Goal: Navigation & Orientation: Find specific page/section

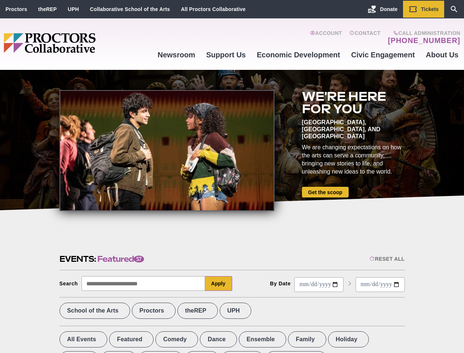
click at [232, 176] on div at bounding box center [167, 150] width 215 height 121
click at [387, 259] on div "Reset All" at bounding box center [387, 259] width 35 height 6
click at [219, 283] on button "Apply" at bounding box center [218, 283] width 27 height 15
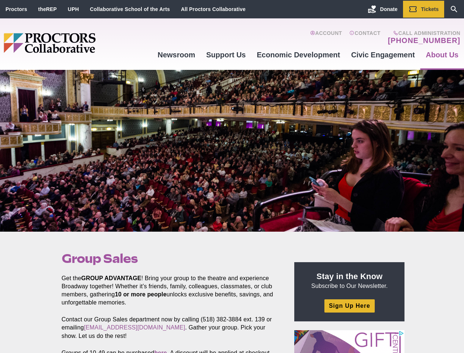
click at [232, 176] on div at bounding box center [232, 151] width 464 height 162
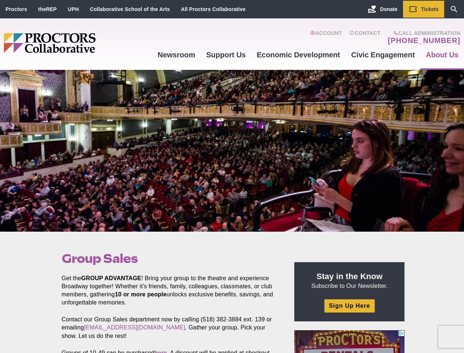
click at [232, 176] on div at bounding box center [232, 151] width 464 height 162
